Goal: Consume media (video, audio)

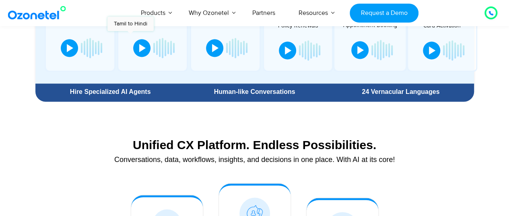
scroll to position [443, 0]
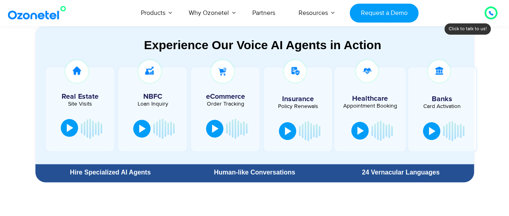
click at [67, 126] on div at bounding box center [70, 128] width 6 height 8
click at [69, 126] on div at bounding box center [71, 128] width 6 height 8
click at [75, 129] on div at bounding box center [71, 128] width 6 height 8
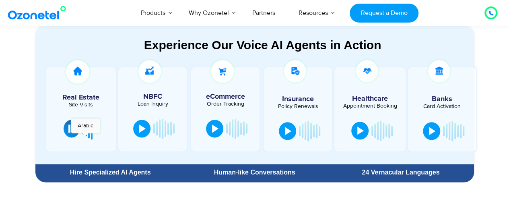
click at [70, 127] on div at bounding box center [71, 128] width 6 height 8
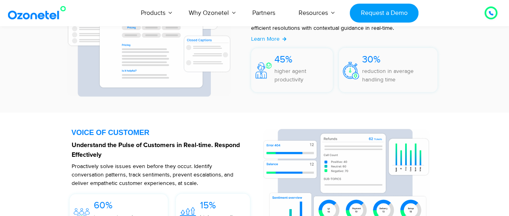
scroll to position [1047, 0]
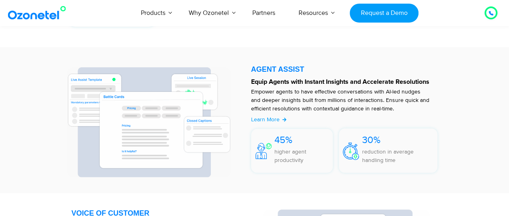
click at [486, 12] on div at bounding box center [491, 13] width 10 height 10
